Goal: Information Seeking & Learning: Learn about a topic

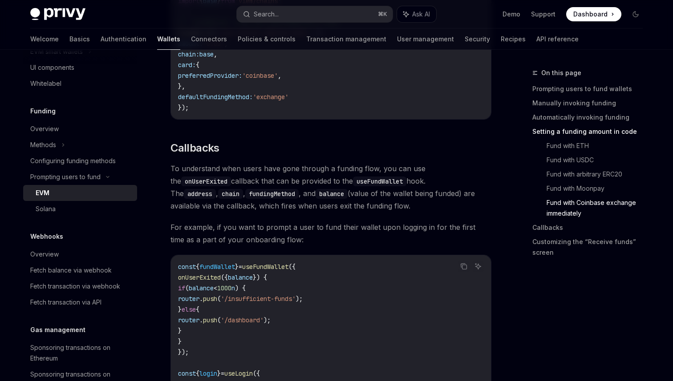
scroll to position [328, 0]
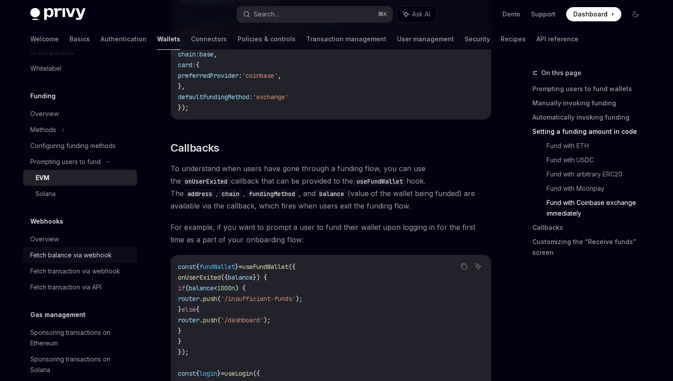
click at [99, 257] on div "Fetch balance via webhook" at bounding box center [70, 255] width 81 height 11
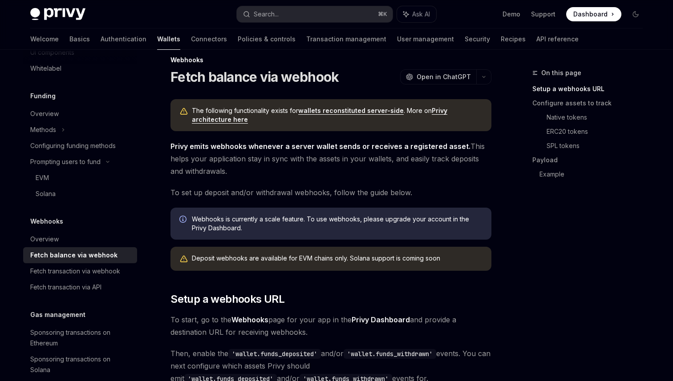
scroll to position [12, 0]
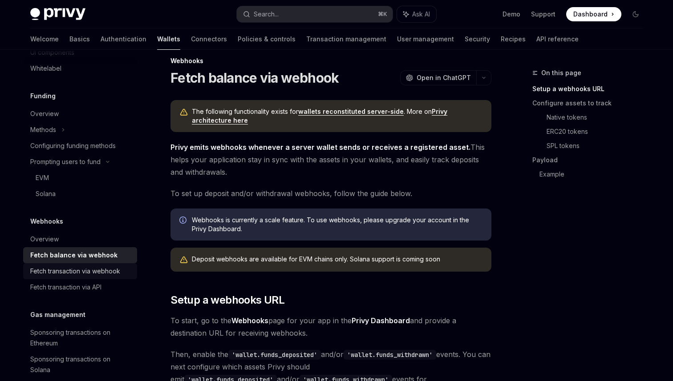
click at [76, 273] on div "Fetch transaction via webhook" at bounding box center [75, 271] width 90 height 11
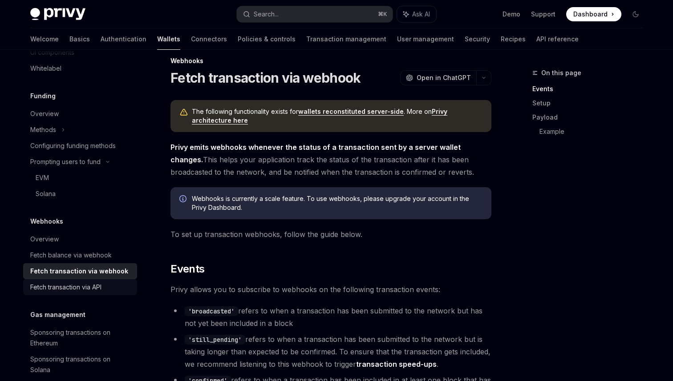
click at [79, 285] on div "Fetch transaction via API" at bounding box center [65, 287] width 71 height 11
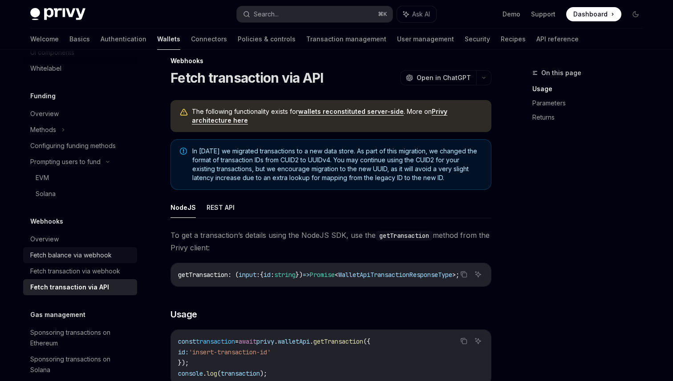
click at [104, 253] on div "Fetch balance via webhook" at bounding box center [70, 255] width 81 height 11
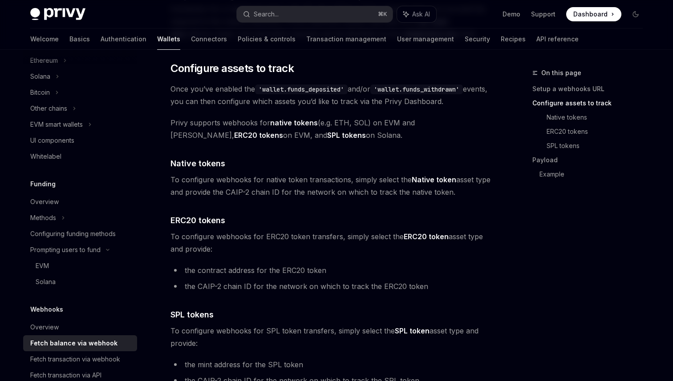
scroll to position [165, 0]
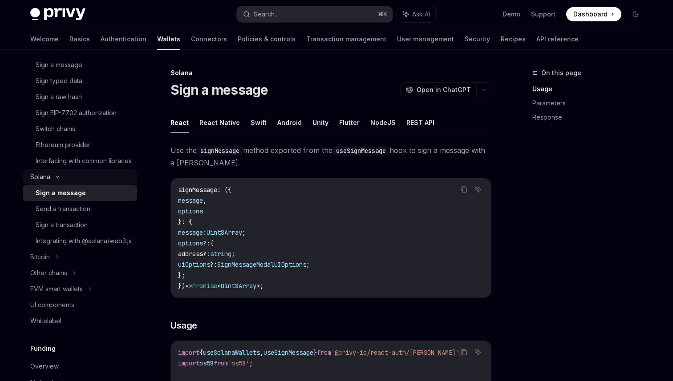
scroll to position [294, 0]
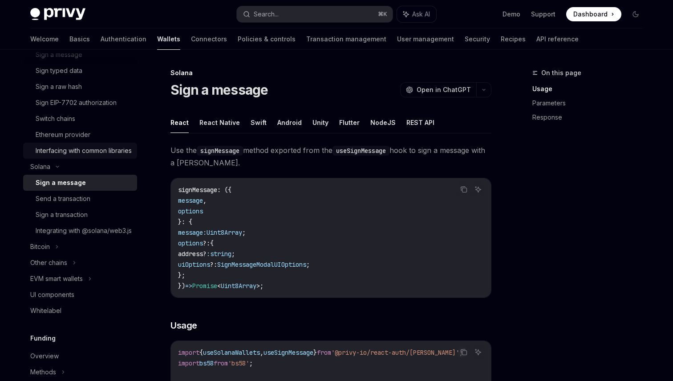
click at [90, 156] on div "Interfacing with common libraries" at bounding box center [84, 151] width 96 height 11
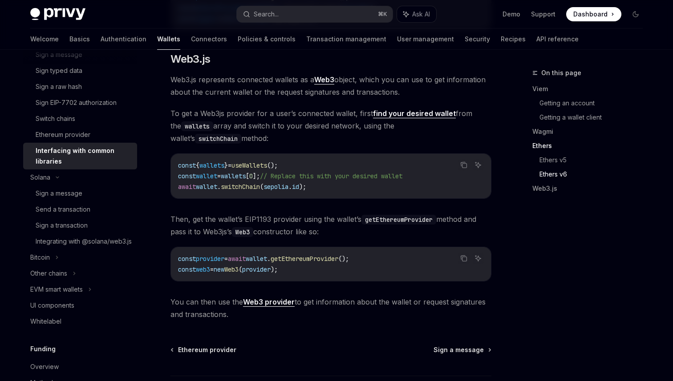
scroll to position [1107, 0]
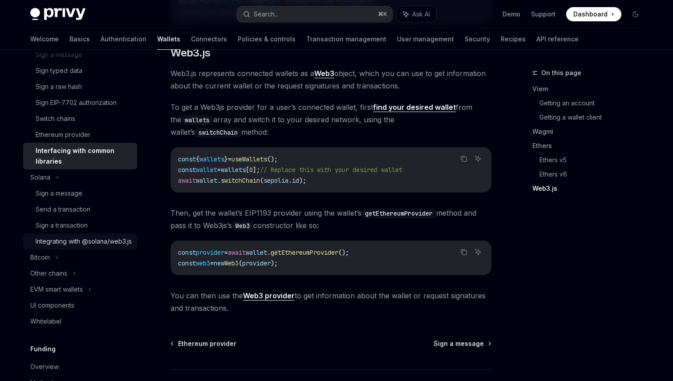
click at [91, 244] on div "Integrating with @solana/web3.js" at bounding box center [84, 241] width 96 height 11
type textarea "*"
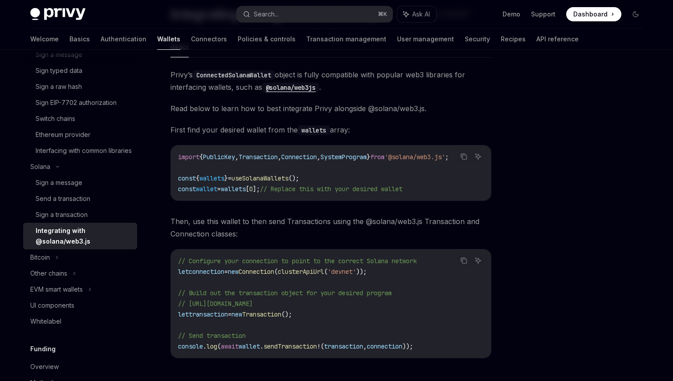
scroll to position [77, 0]
